Goal: Task Accomplishment & Management: Use online tool/utility

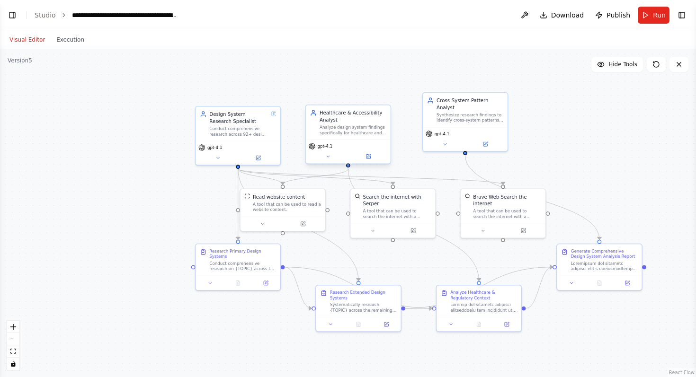
click at [358, 125] on div "Analyze design system findings specifically for healthcare and regulated indust…" at bounding box center [352, 129] width 67 height 11
click at [372, 159] on button at bounding box center [368, 156] width 39 height 8
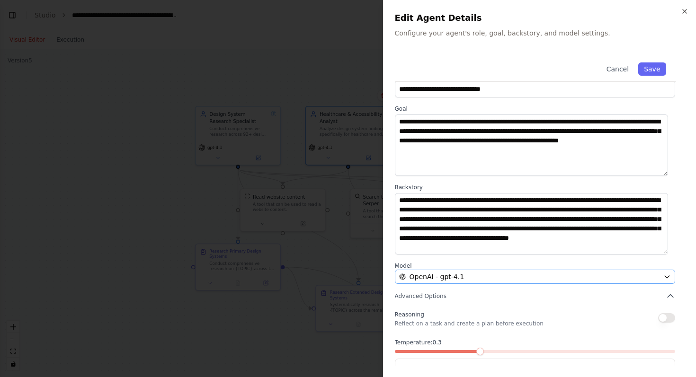
scroll to position [52, 0]
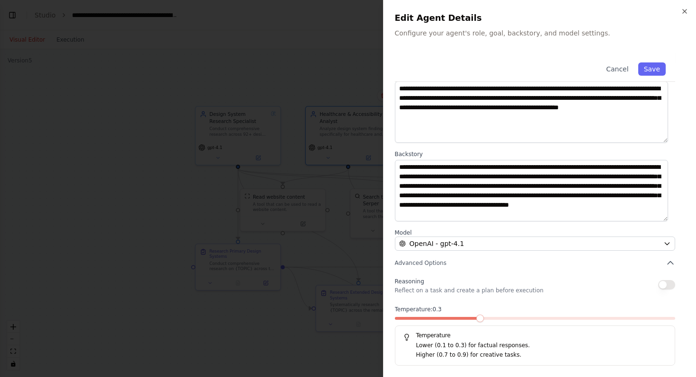
click at [243, 58] on div at bounding box center [348, 188] width 696 height 377
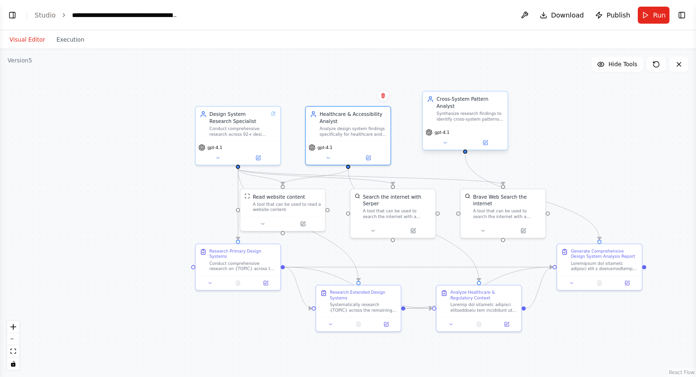
click at [463, 111] on div "Synthesize research findings to identify cross-system patterns, common approach…" at bounding box center [469, 116] width 67 height 11
click at [487, 142] on icon at bounding box center [485, 143] width 6 height 6
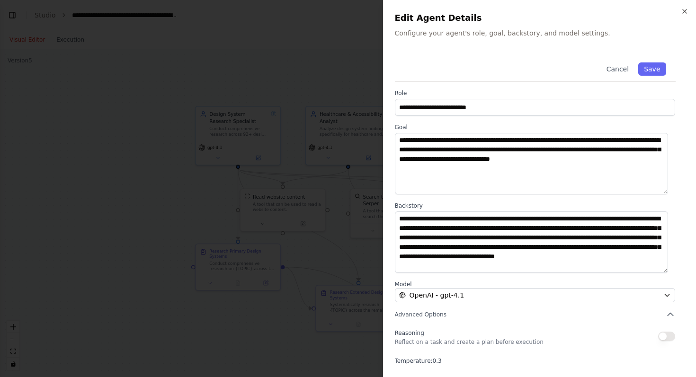
scroll to position [12, 0]
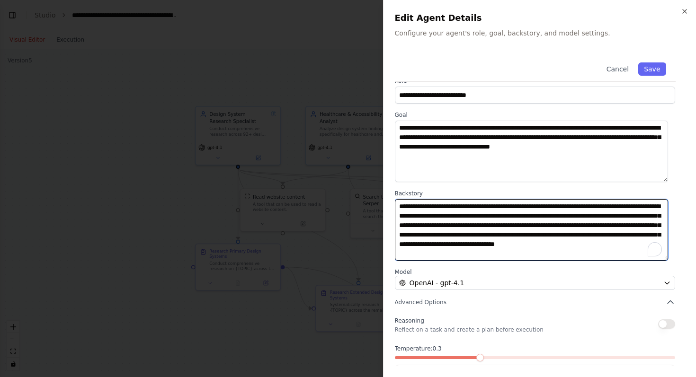
drag, startPoint x: 507, startPoint y: 229, endPoint x: 522, endPoint y: 263, distance: 37.5
click at [522, 264] on div "**********" at bounding box center [540, 223] width 290 height 364
click at [552, 224] on textarea "**********" at bounding box center [532, 230] width 274 height 62
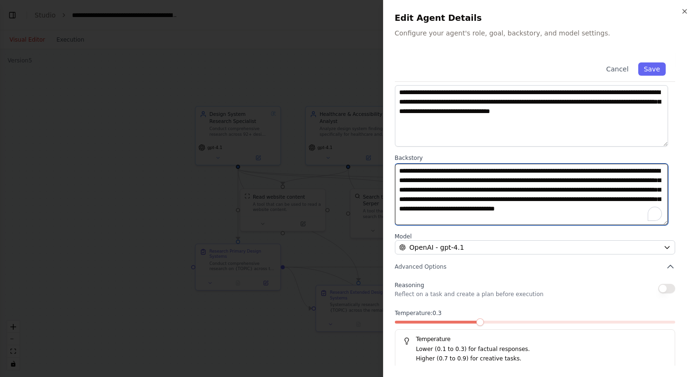
scroll to position [52, 0]
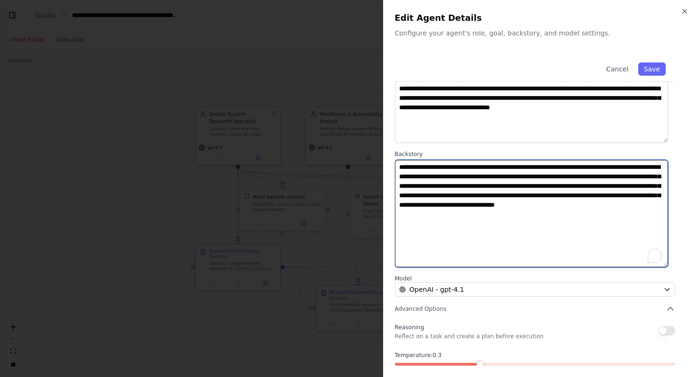
drag, startPoint x: 665, startPoint y: 220, endPoint x: 665, endPoint y: 265, distance: 45.9
click at [665, 265] on textarea "**********" at bounding box center [532, 213] width 274 height 107
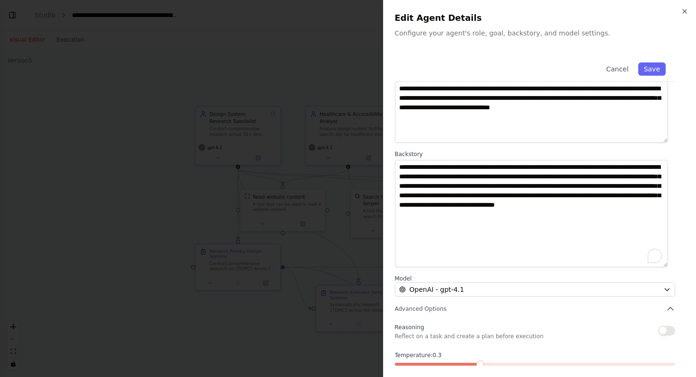
click at [125, 183] on div at bounding box center [348, 188] width 696 height 377
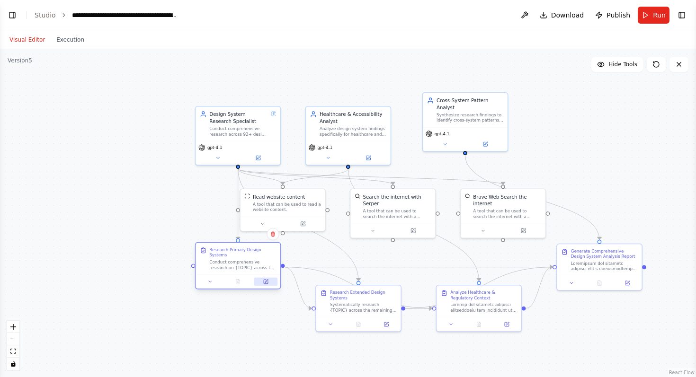
click at [271, 284] on button at bounding box center [266, 282] width 24 height 8
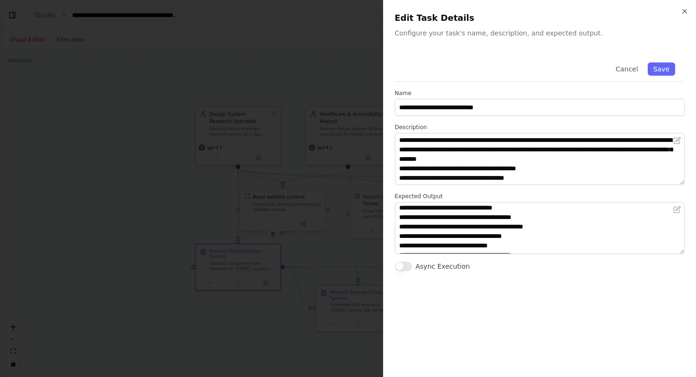
scroll to position [38, 0]
click at [140, 228] on div at bounding box center [348, 188] width 696 height 377
click at [140, 228] on div ".deletable-edge-delete-btn { width: 20px; height: 20px; border: 0px solid #ffff…" at bounding box center [348, 213] width 696 height 328
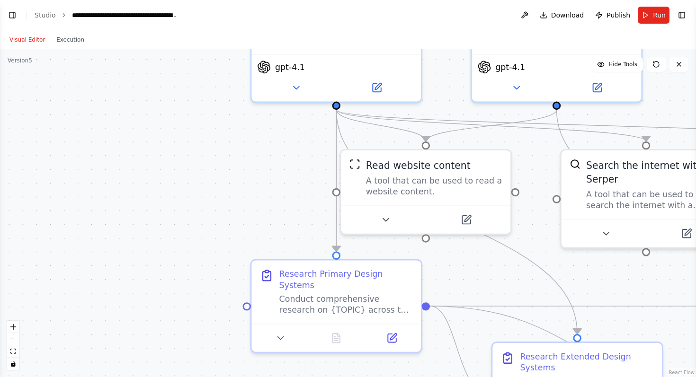
click at [231, 227] on div ".deletable-edge-delete-btn { width: 20px; height: 20px; border: 0px solid #ffff…" at bounding box center [348, 213] width 696 height 328
click at [228, 226] on div ".deletable-edge-delete-btn { width: 20px; height: 20px; border: 0px solid #ffff…" at bounding box center [348, 213] width 696 height 328
click at [227, 197] on div ".deletable-edge-delete-btn { width: 20px; height: 20px; border: 0px solid #ffff…" at bounding box center [348, 213] width 696 height 328
click at [228, 198] on div ".deletable-edge-delete-btn { width: 20px; height: 20px; border: 0px solid #ffff…" at bounding box center [348, 213] width 696 height 328
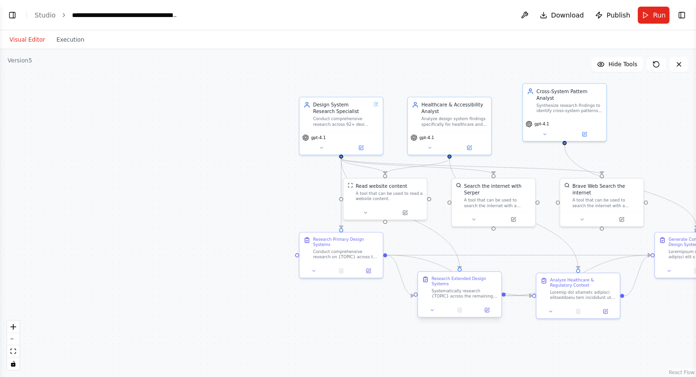
click at [461, 288] on div "Systematically research {TOPIC} across the remaining 88+ design systems, organi…" at bounding box center [464, 293] width 66 height 11
click at [462, 291] on div "Systematically research {TOPIC} across the remaining 88+ design systems, organi…" at bounding box center [464, 293] width 66 height 11
click at [487, 312] on icon at bounding box center [487, 310] width 4 height 4
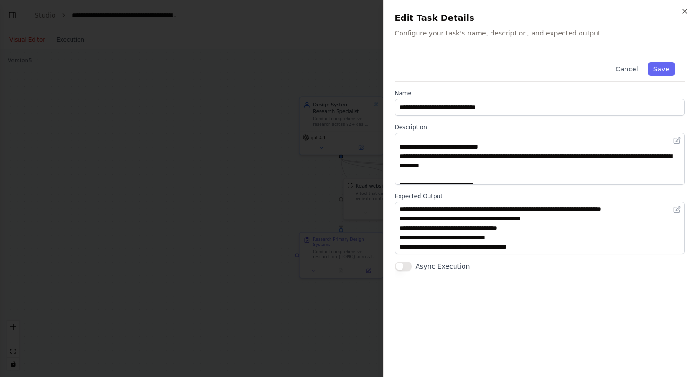
scroll to position [0, 0]
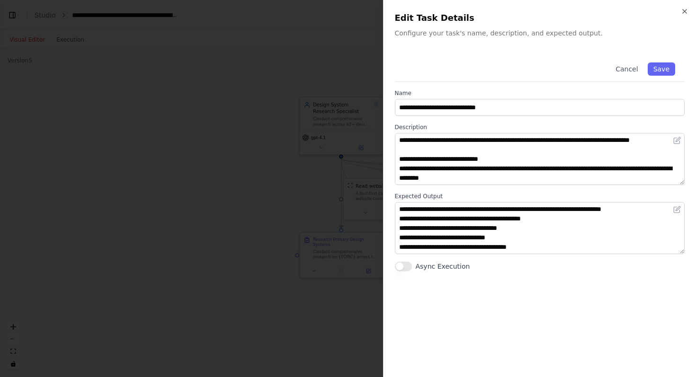
click at [253, 154] on div at bounding box center [348, 188] width 696 height 377
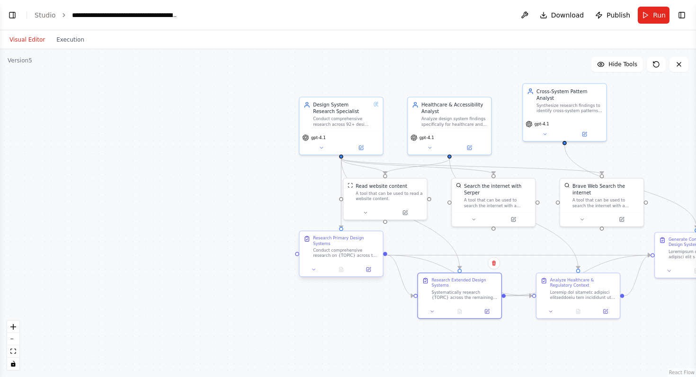
click at [349, 251] on div "Conduct comprehensive research on {TOPIC} across the four primary design system…" at bounding box center [346, 253] width 66 height 11
click at [442, 115] on div "Analyze design system findings specifically for healthcare and regulated indust…" at bounding box center [454, 120] width 66 height 11
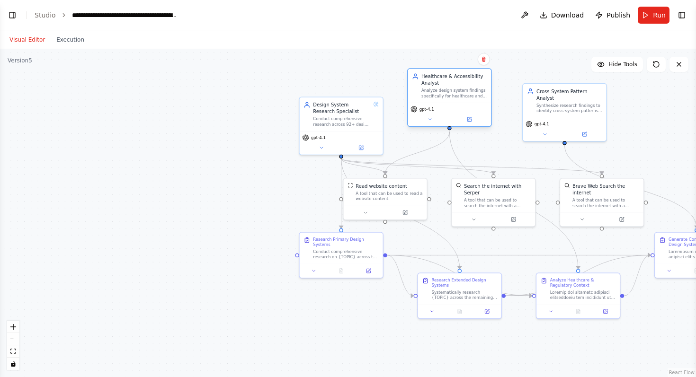
drag, startPoint x: 450, startPoint y: 134, endPoint x: 451, endPoint y: 106, distance: 28.0
click at [451, 106] on div "gpt-4.1" at bounding box center [449, 109] width 78 height 7
click at [471, 120] on icon at bounding box center [469, 119] width 4 height 4
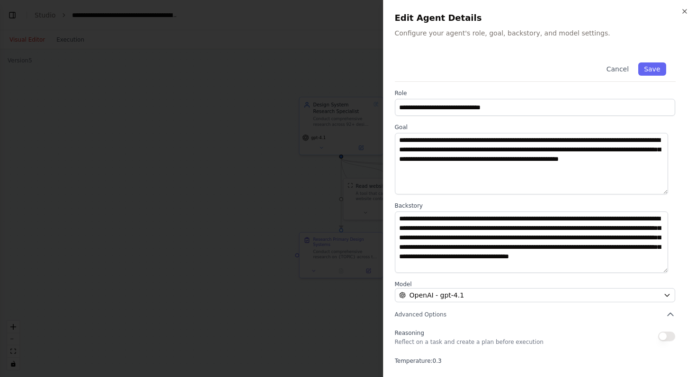
click at [230, 75] on div at bounding box center [348, 188] width 696 height 377
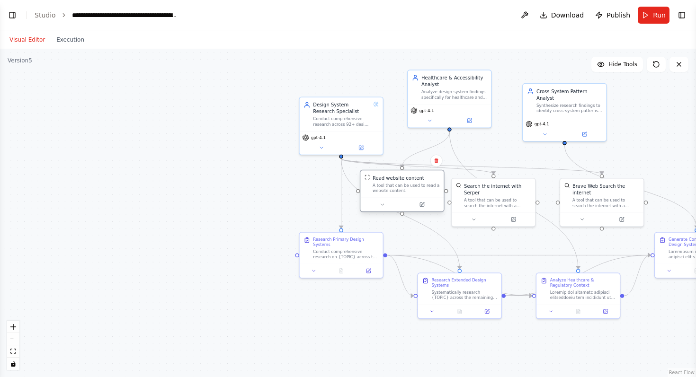
drag, startPoint x: 390, startPoint y: 204, endPoint x: 409, endPoint y: 197, distance: 19.8
click at [409, 197] on div at bounding box center [401, 204] width 83 height 14
click at [423, 206] on icon at bounding box center [422, 205] width 4 height 4
click at [369, 271] on icon at bounding box center [368, 269] width 4 height 4
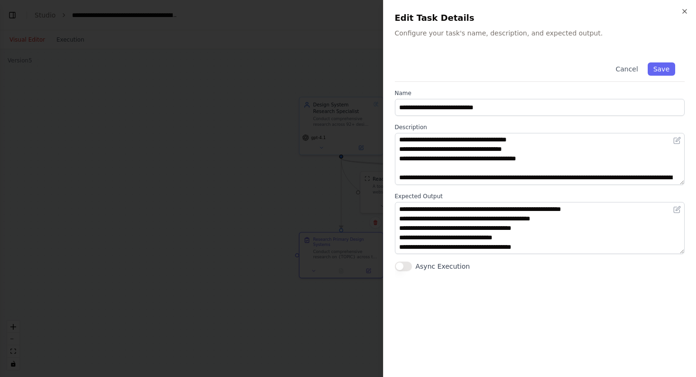
scroll to position [57, 0]
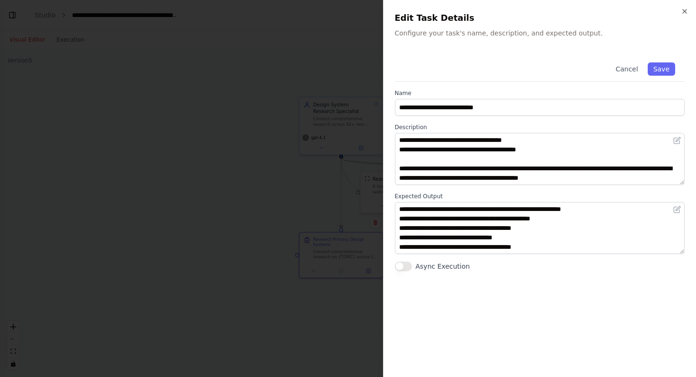
click at [225, 160] on div at bounding box center [348, 188] width 696 height 377
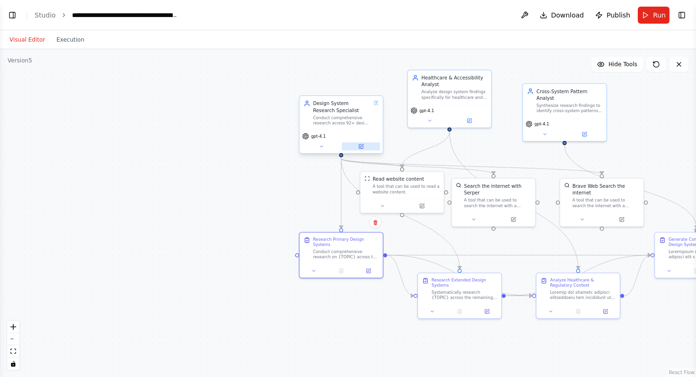
click at [367, 144] on button at bounding box center [361, 146] width 38 height 8
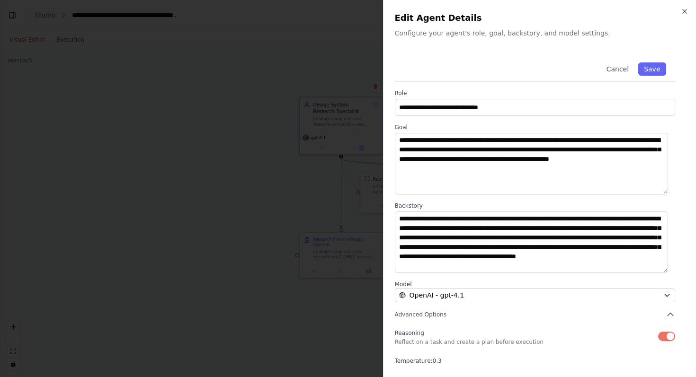
click at [270, 188] on div at bounding box center [348, 188] width 696 height 377
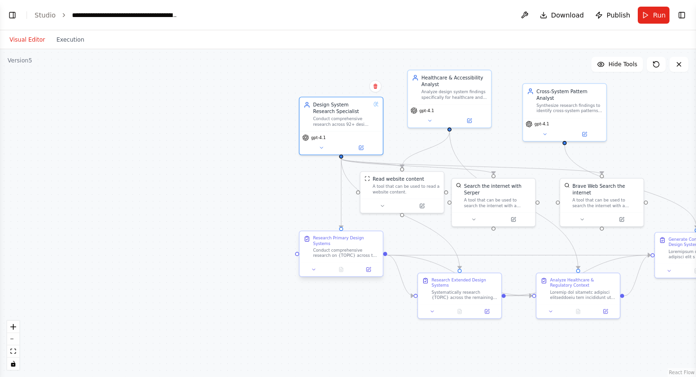
click at [355, 252] on div "Conduct comprehensive research on {TOPIC} across the four primary design system…" at bounding box center [346, 253] width 66 height 11
drag, startPoint x: 354, startPoint y: 251, endPoint x: 331, endPoint y: 246, distance: 23.0
click at [331, 246] on div "Conduct comprehensive research on {TOPIC} across the four primary design system…" at bounding box center [325, 246] width 66 height 11
click at [352, 263] on button at bounding box center [347, 263] width 23 height 8
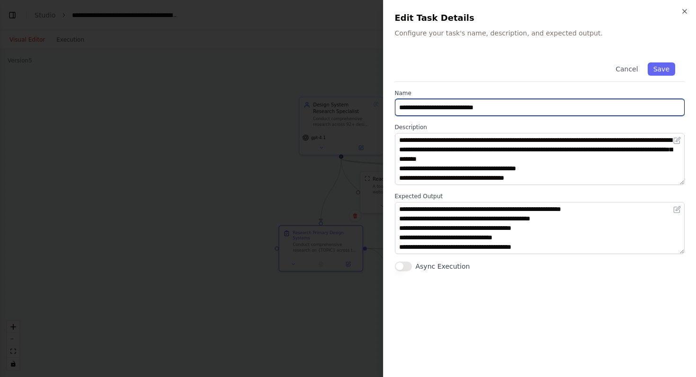
click at [444, 109] on input "**********" at bounding box center [540, 107] width 290 height 17
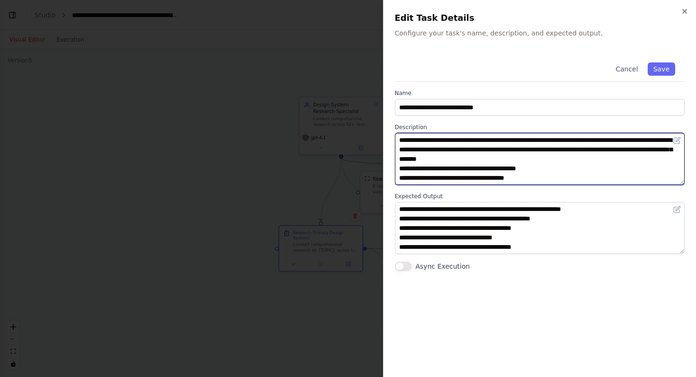
click at [421, 139] on textarea "**********" at bounding box center [540, 159] width 290 height 52
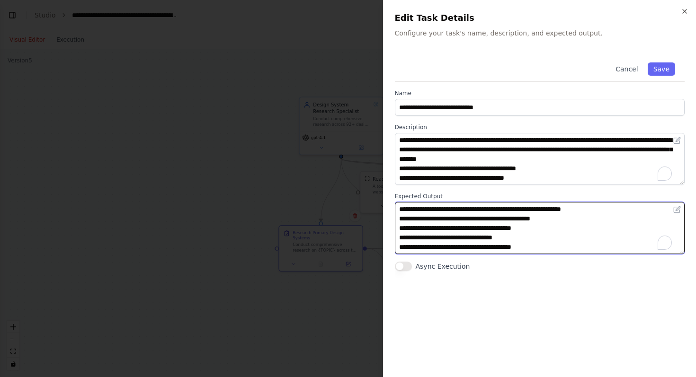
click at [426, 213] on textarea "**********" at bounding box center [540, 228] width 290 height 52
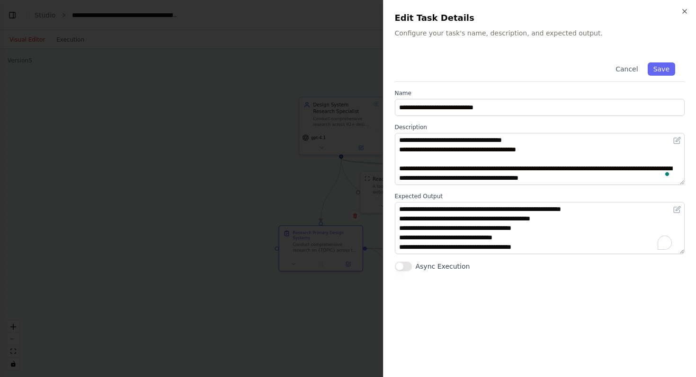
click at [419, 195] on label "Expected Output" at bounding box center [540, 197] width 290 height 8
drag, startPoint x: 392, startPoint y: 196, endPoint x: 448, endPoint y: 195, distance: 55.9
click at [448, 195] on div "**********" at bounding box center [539, 188] width 313 height 377
copy label "Expected Output"
